Goal: Check status: Check status

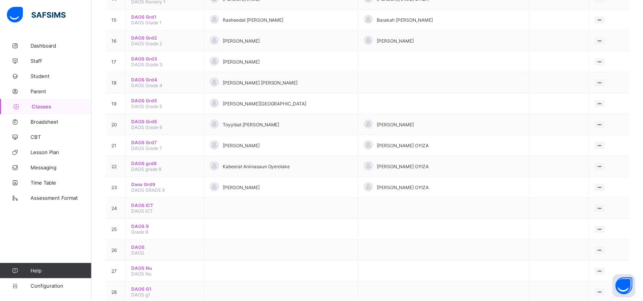
scroll to position [377, 0]
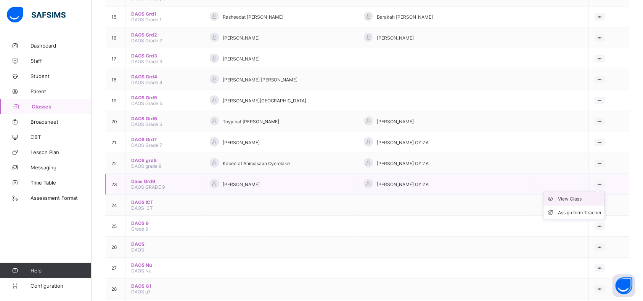
click at [588, 196] on div "View Class" at bounding box center [579, 200] width 43 height 8
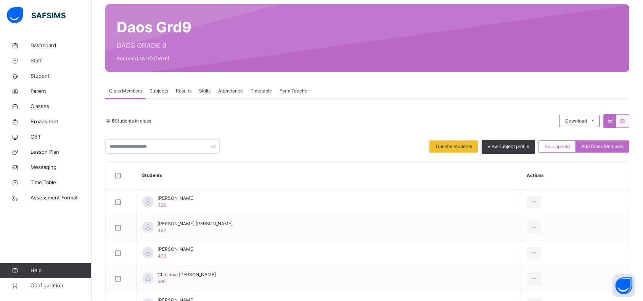
scroll to position [56, 0]
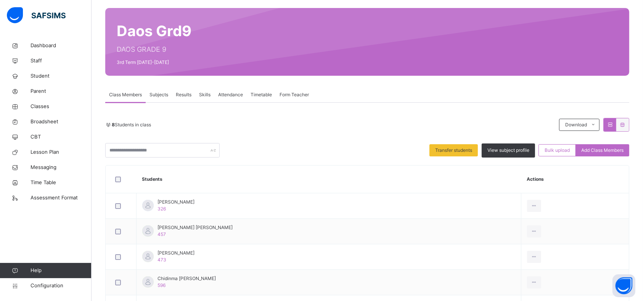
click at [183, 96] on span "Results" at bounding box center [184, 94] width 16 height 7
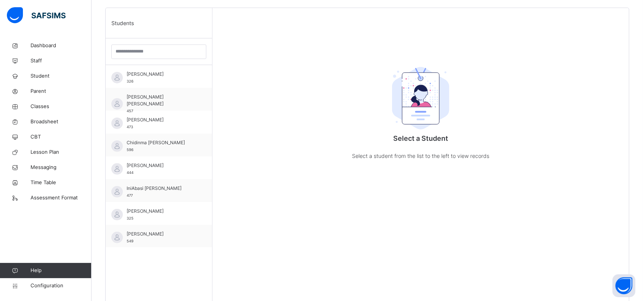
scroll to position [216, 0]
click at [168, 168] on span "[PERSON_NAME]" at bounding box center [161, 165] width 68 height 7
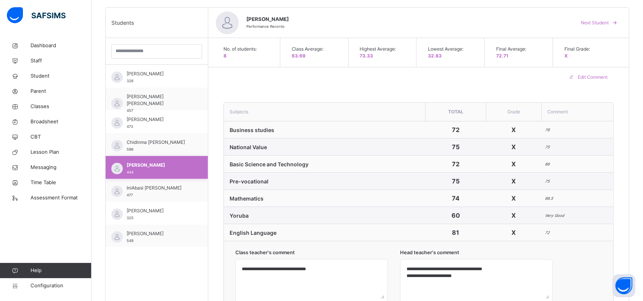
click at [168, 168] on span "[PERSON_NAME]" at bounding box center [159, 165] width 64 height 7
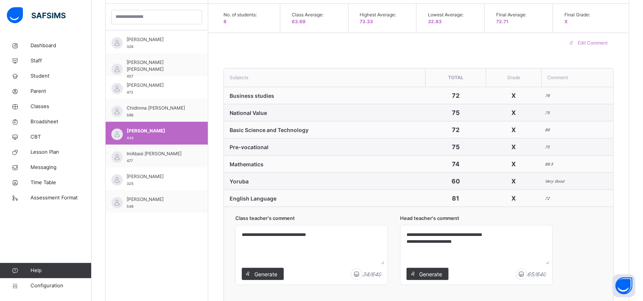
scroll to position [255, 0]
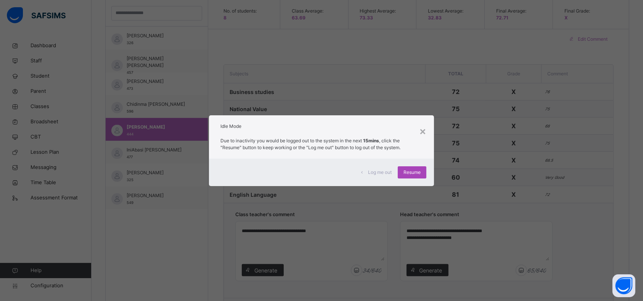
click at [418, 174] on span "Resume" at bounding box center [411, 172] width 17 height 7
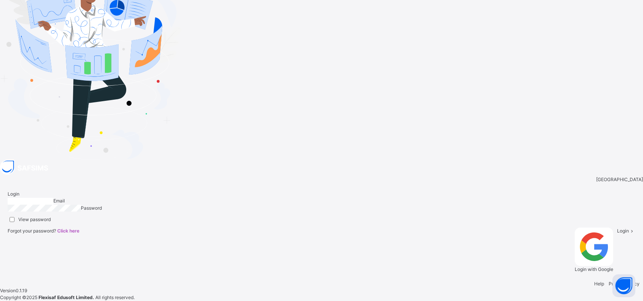
type input "**********"
